Goal: Information Seeking & Learning: Learn about a topic

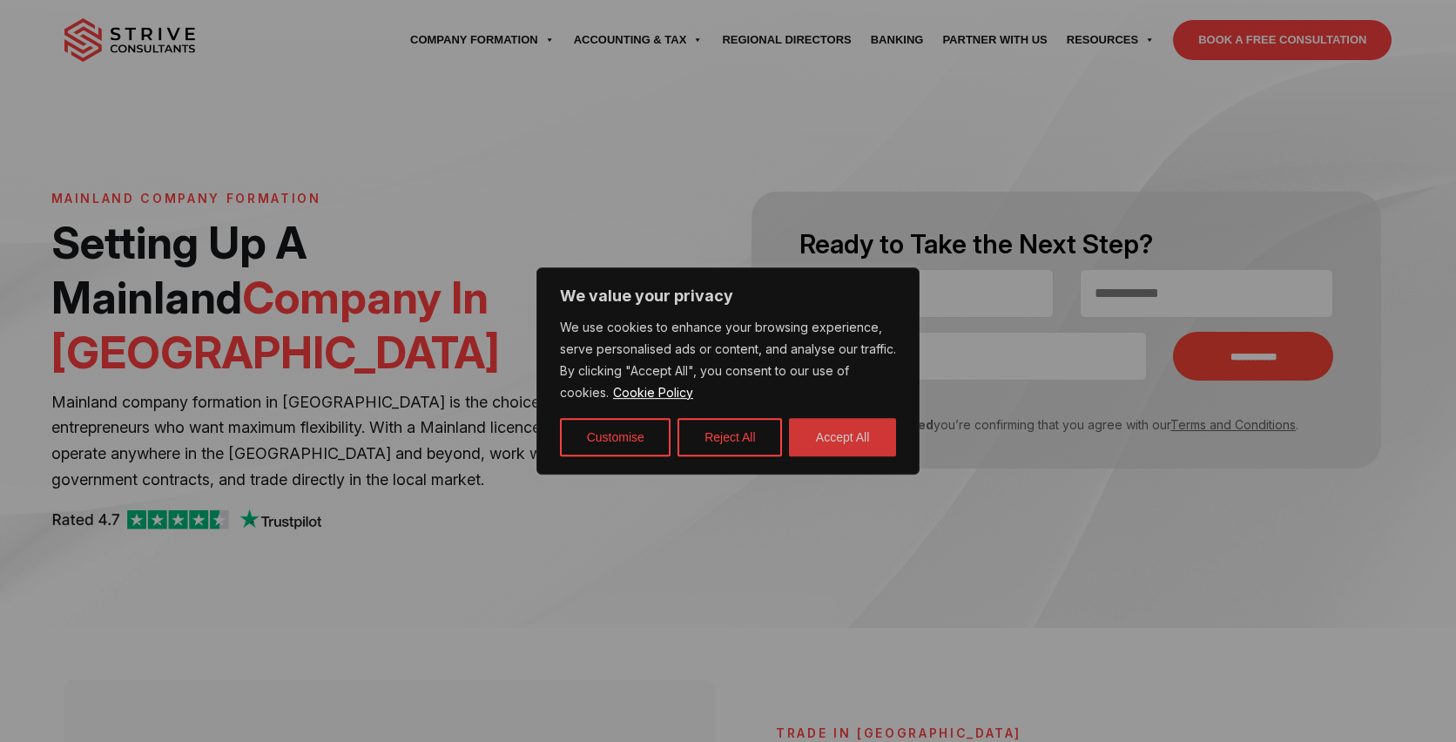
click at [860, 429] on button "Accept All" at bounding box center [842, 437] width 107 height 38
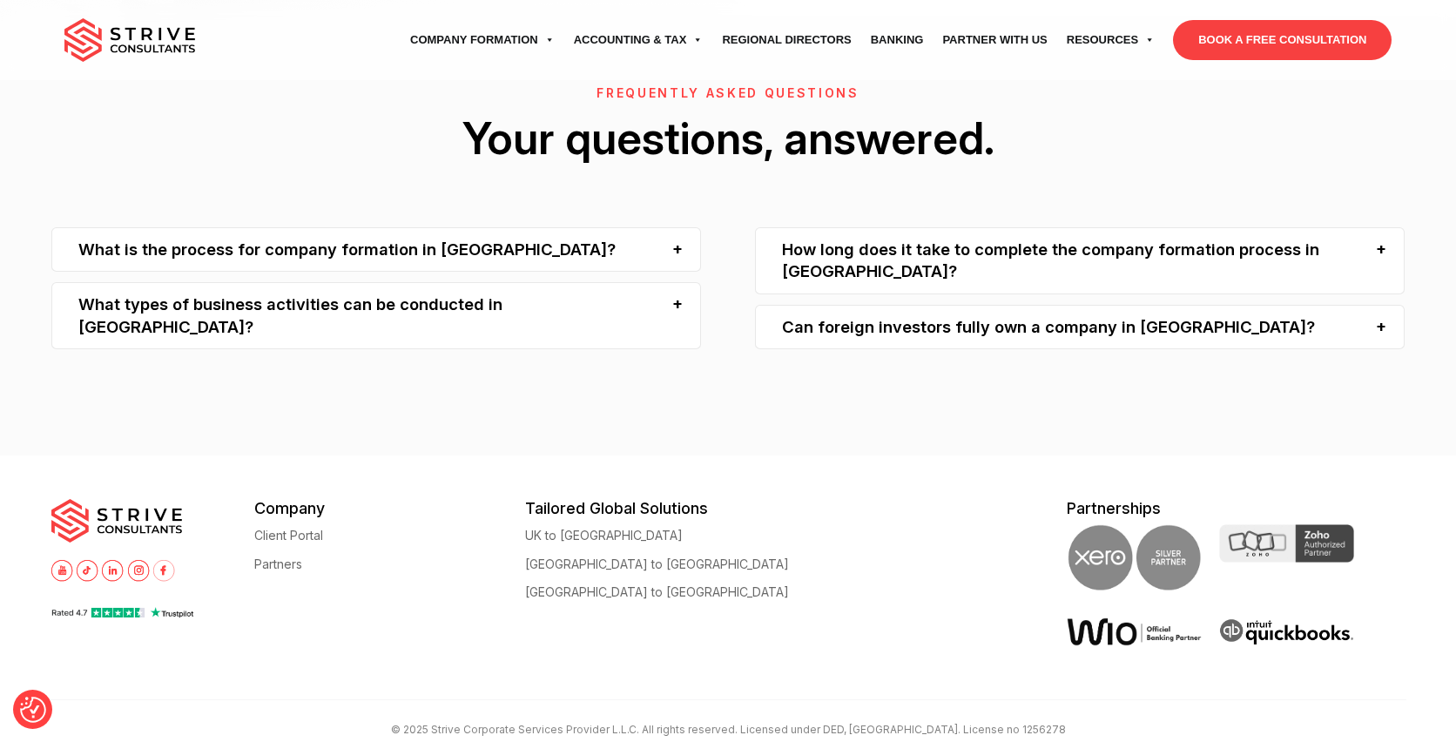
scroll to position [3591, 0]
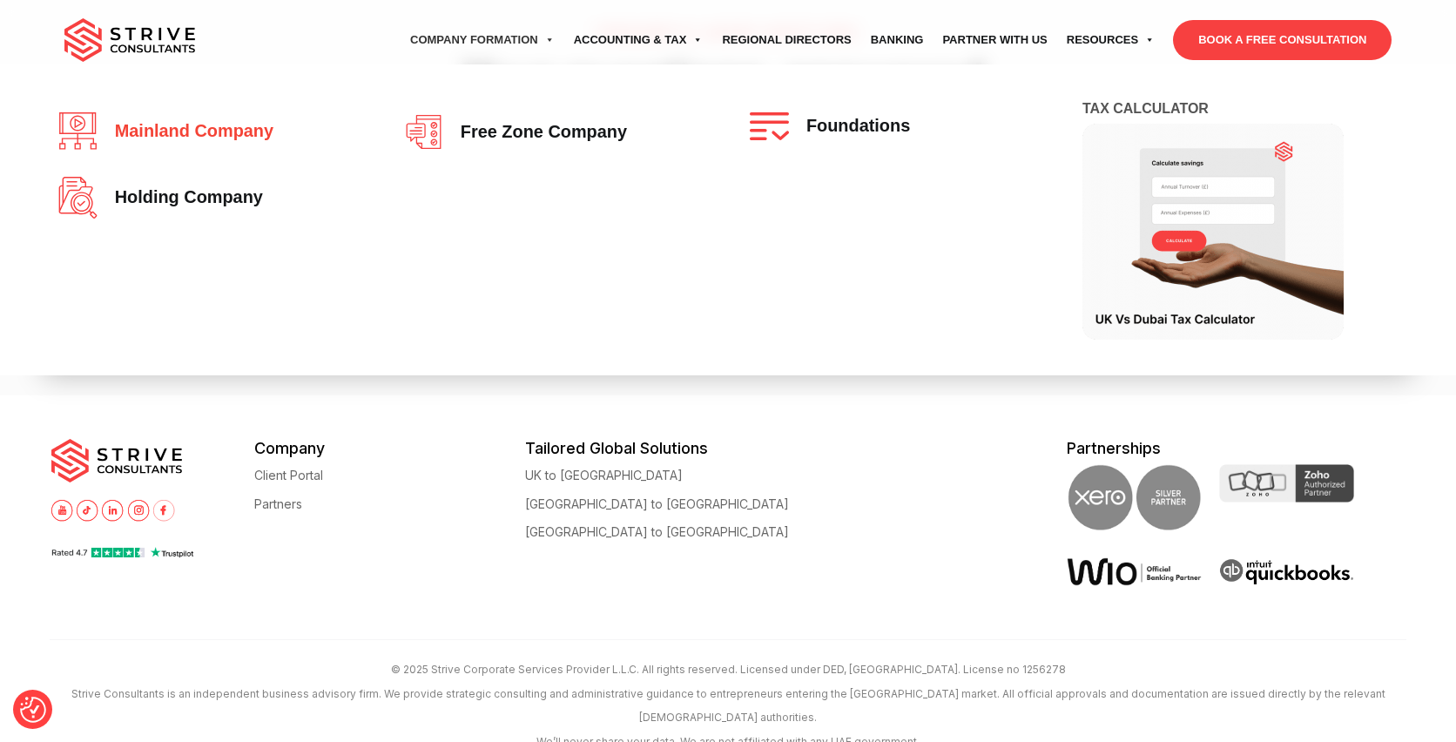
click at [232, 130] on span "Mainland company" at bounding box center [189, 131] width 167 height 19
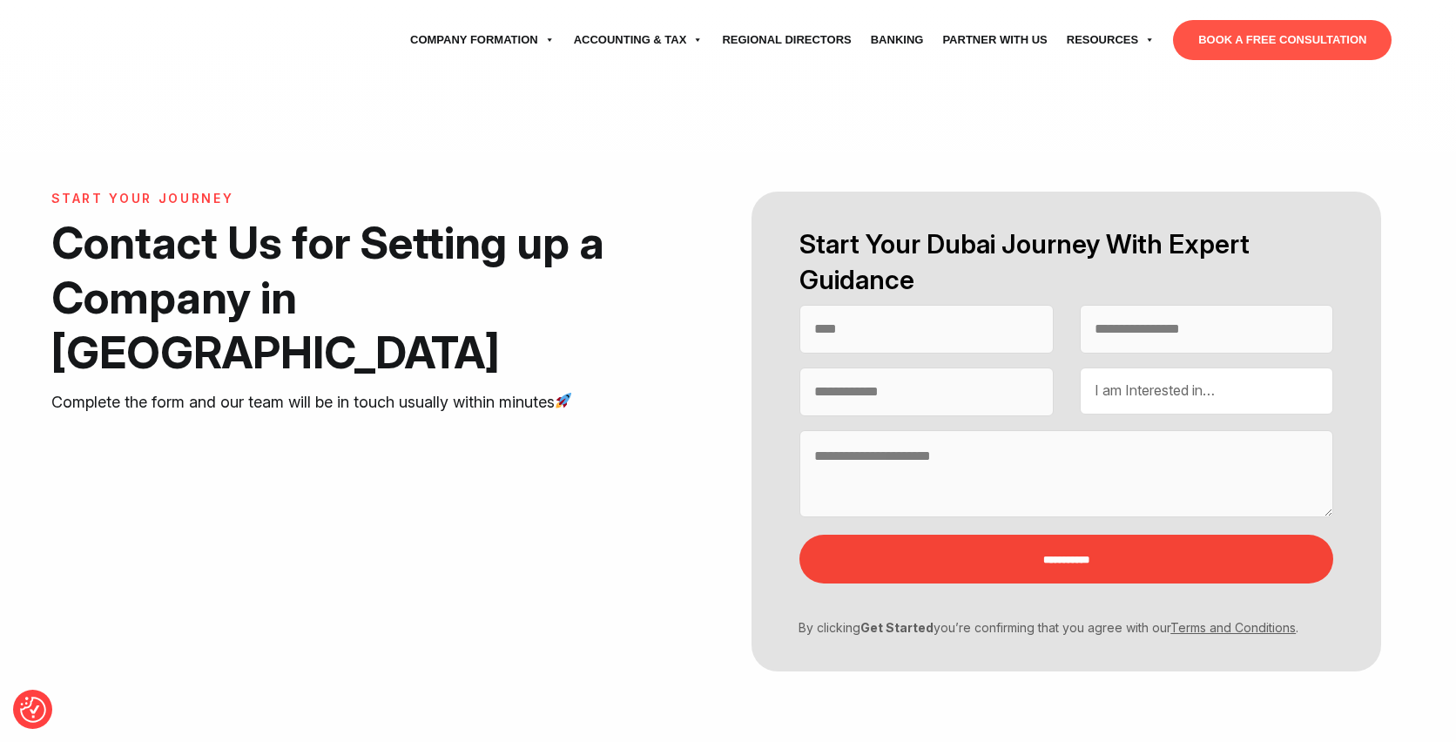
select select "Contact form"
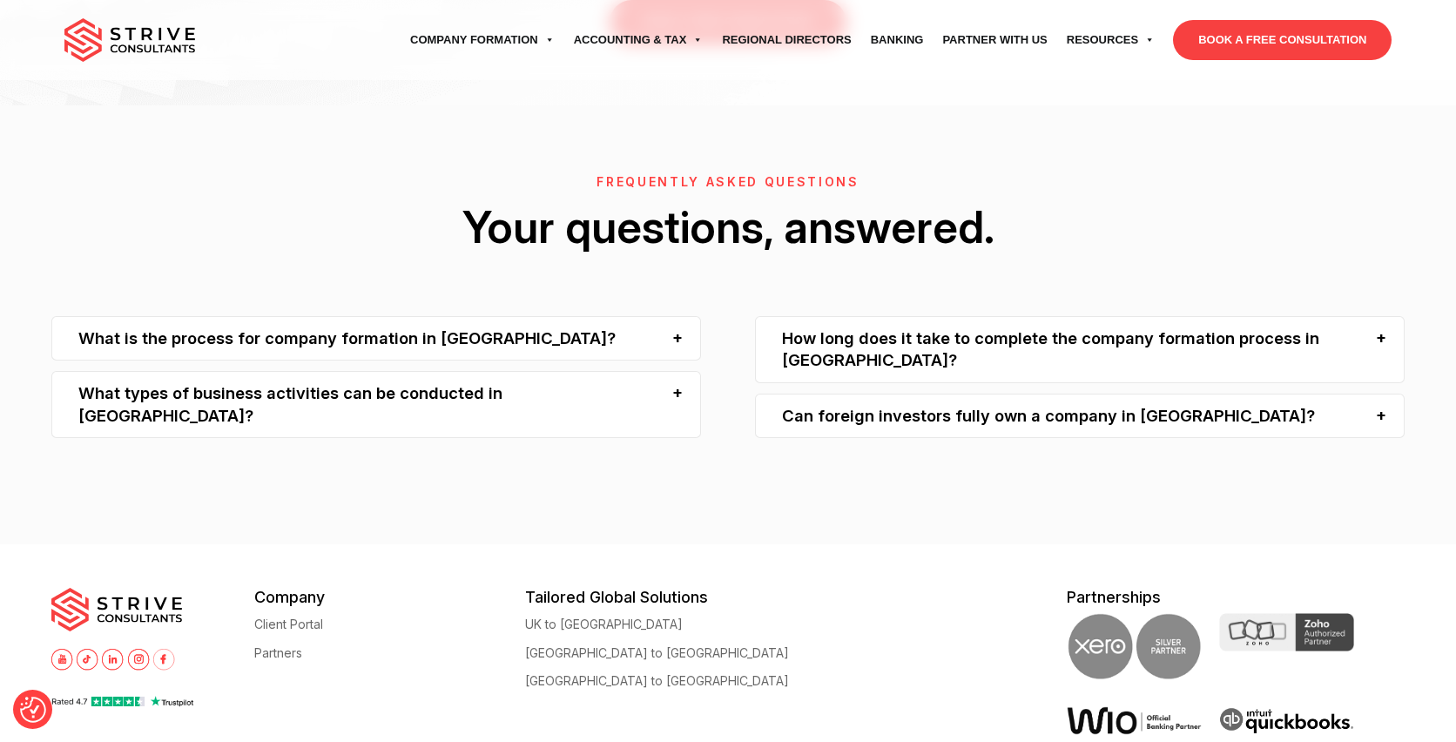
scroll to position [3416, 0]
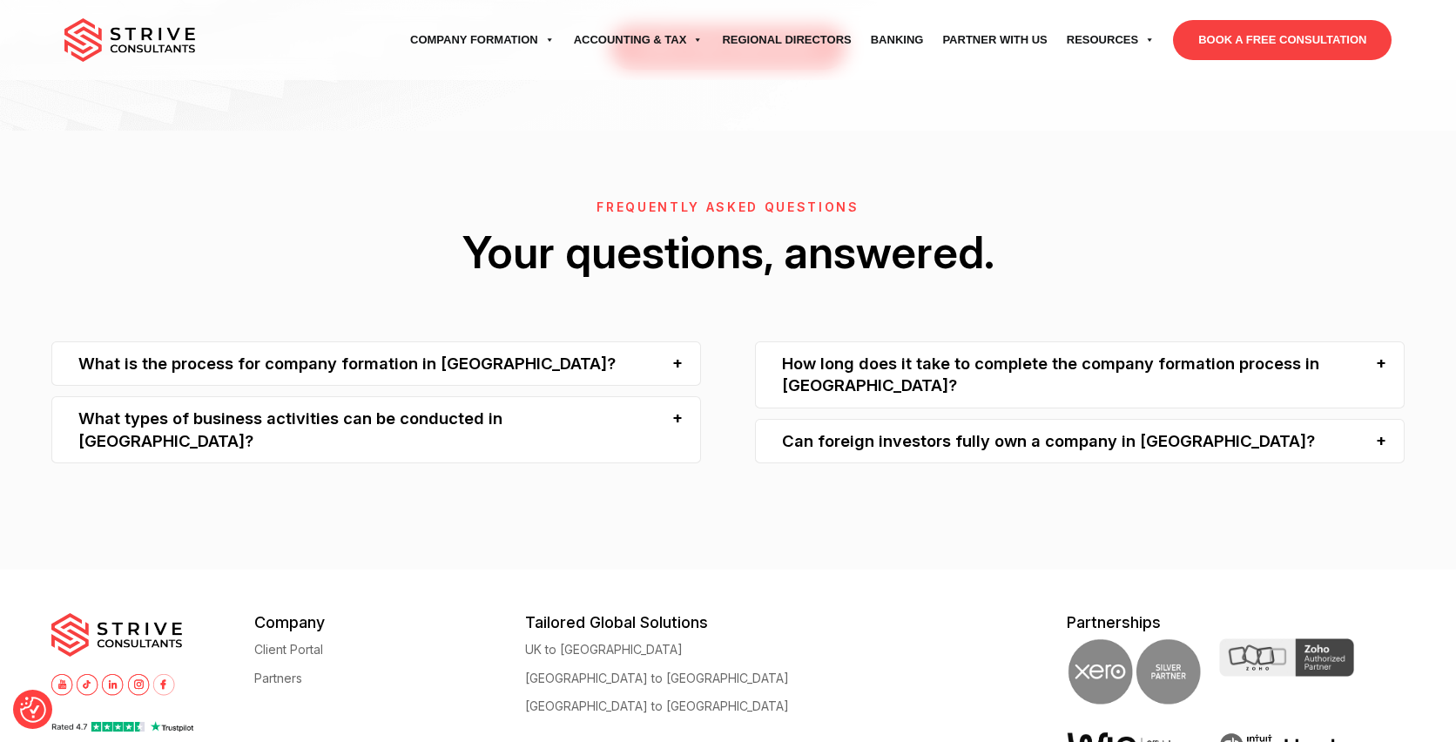
click at [1000, 419] on div "Can foreign investors fully own a company in [GEOGRAPHIC_DATA]?" at bounding box center [1080, 441] width 650 height 44
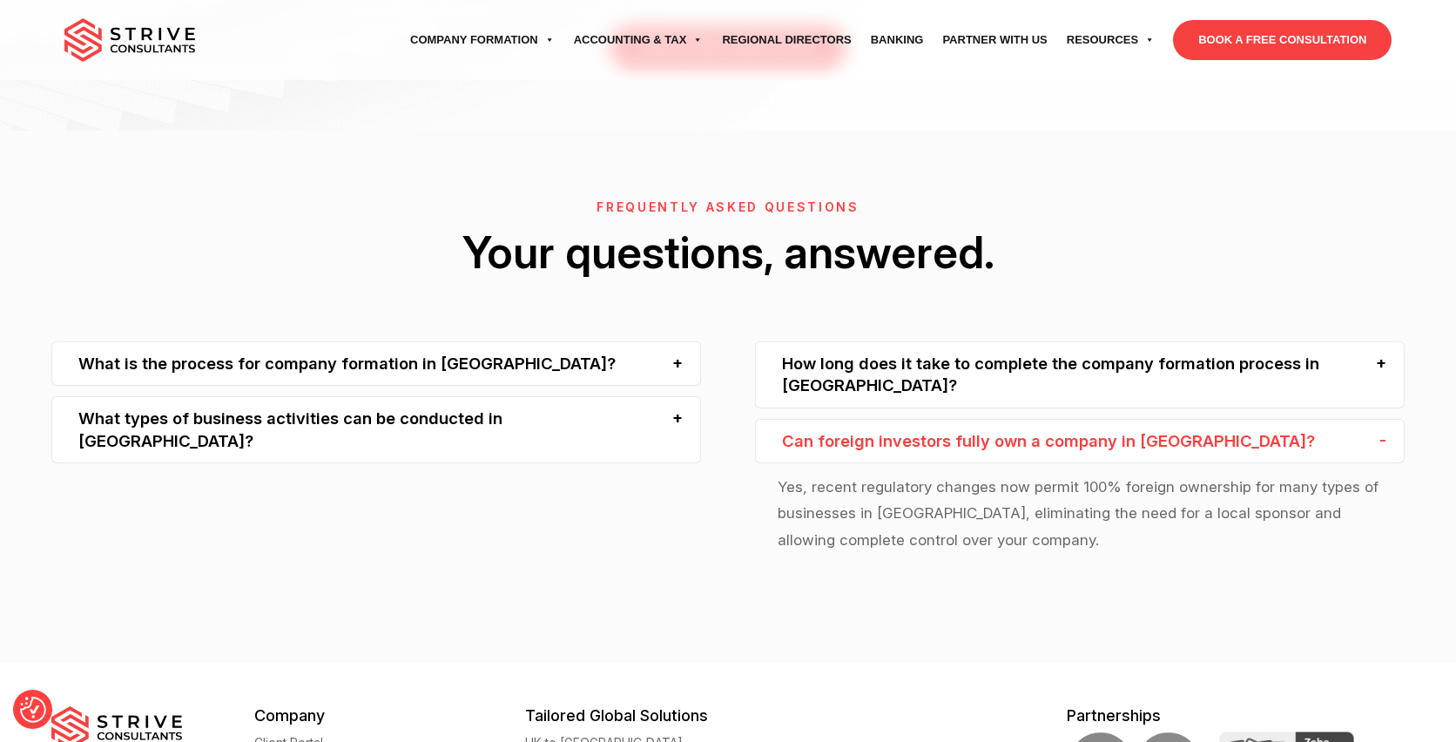
click at [975, 341] on div "How long does it take to complete the company formation process in [GEOGRAPHIC_…" at bounding box center [1080, 374] width 650 height 67
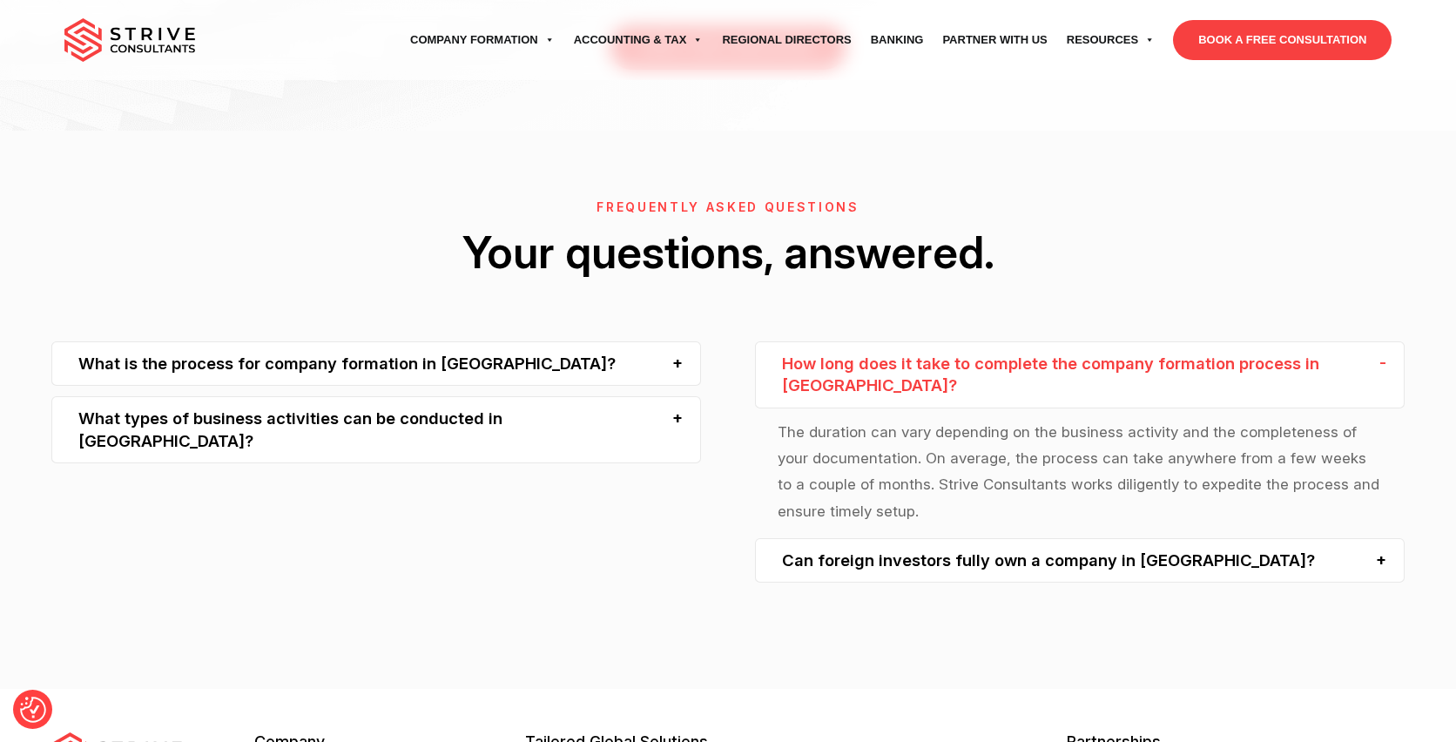
click at [564, 396] on div "What types of business activities can be conducted in [GEOGRAPHIC_DATA]?" at bounding box center [376, 429] width 650 height 67
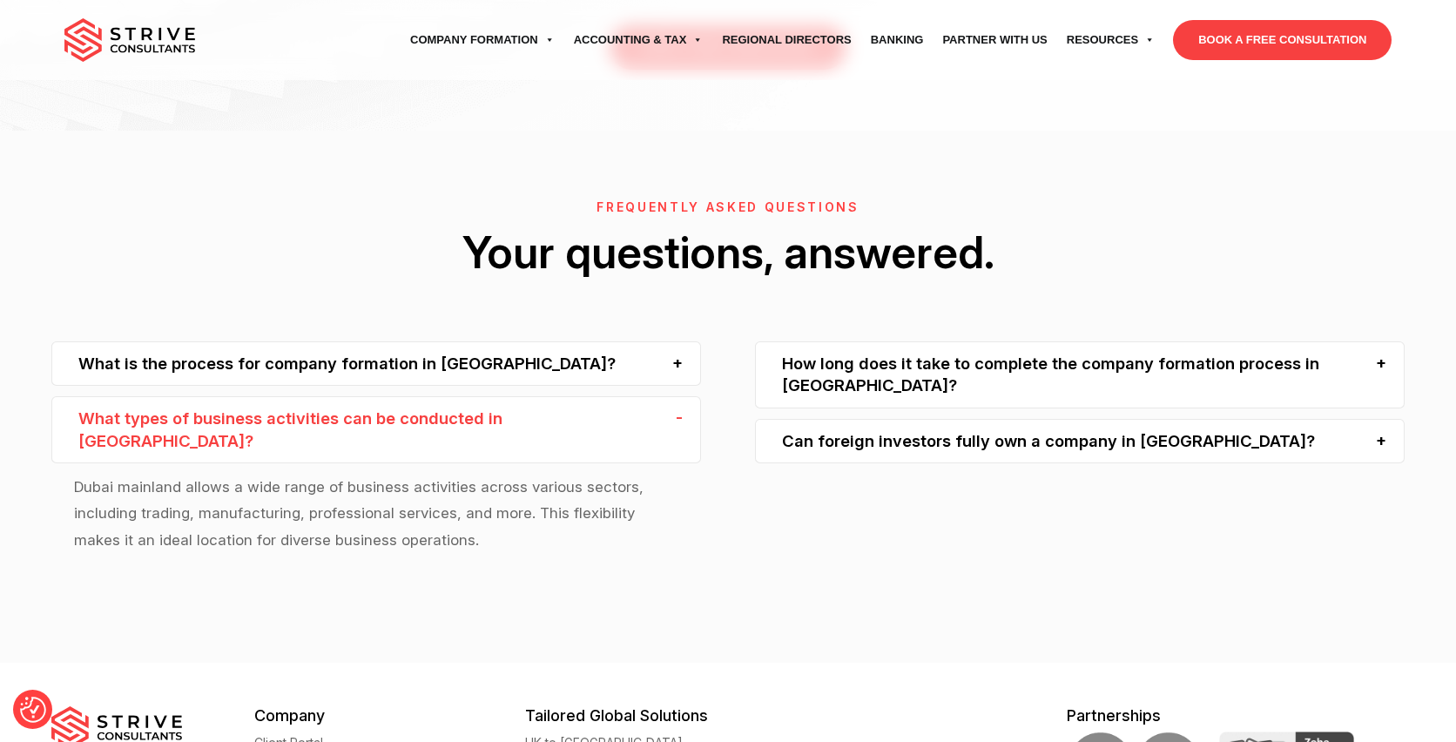
click at [552, 341] on div "What is the process for company formation in [GEOGRAPHIC_DATA]?" at bounding box center [376, 363] width 650 height 44
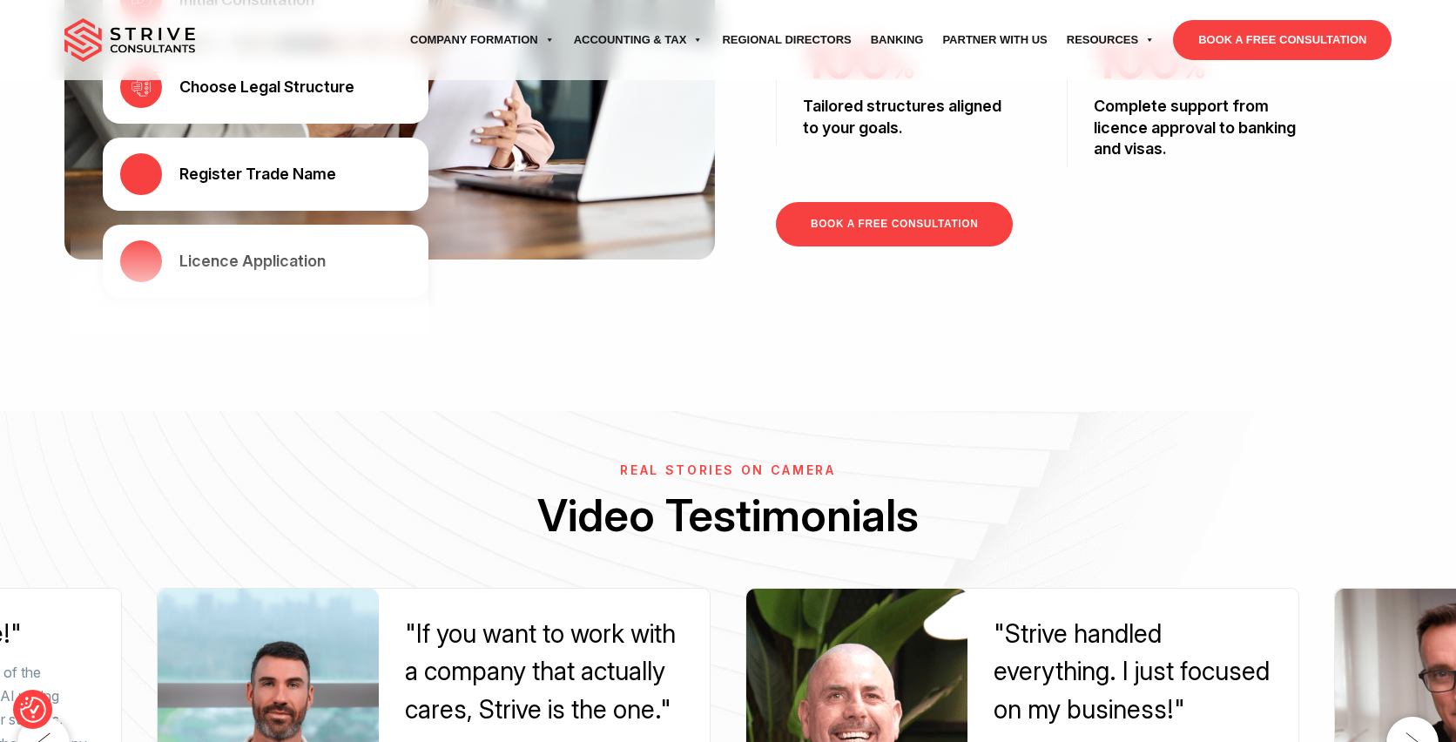
scroll to position [2458, 0]
